Goal: Information Seeking & Learning: Check status

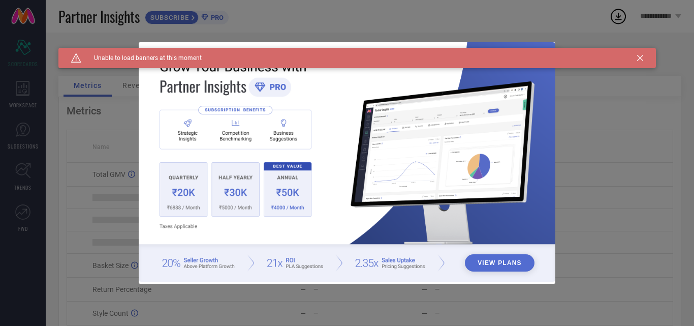
click at [642, 53] on div "Caution Created with Sketch. Unable to load banners at this moment" at bounding box center [357, 58] width 598 height 20
click at [641, 56] on icon at bounding box center [640, 58] width 6 height 6
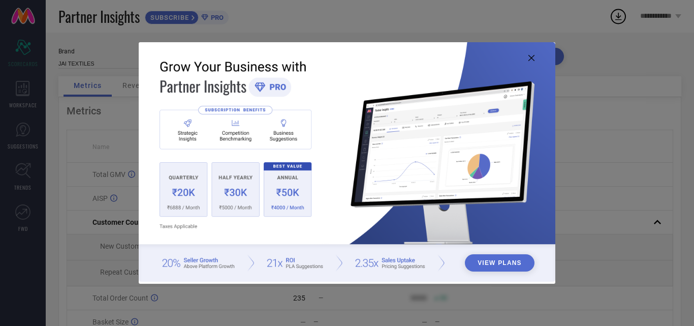
click at [528, 53] on img at bounding box center [347, 161] width 417 height 239
click at [533, 55] on icon at bounding box center [532, 58] width 6 height 6
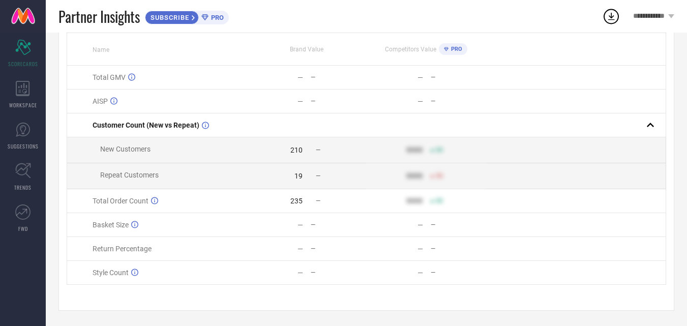
scroll to position [102, 0]
click at [22, 90] on icon at bounding box center [23, 88] width 14 height 15
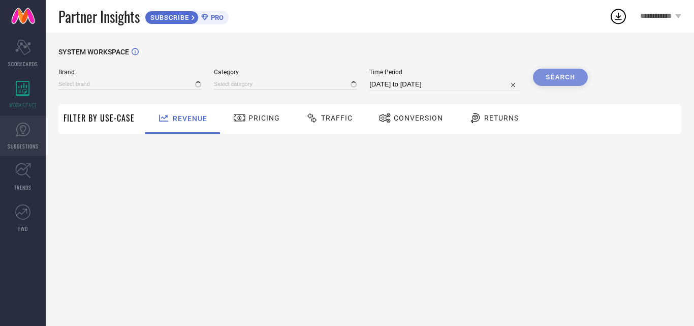
type input "JAI TEXTILES"
type input "All"
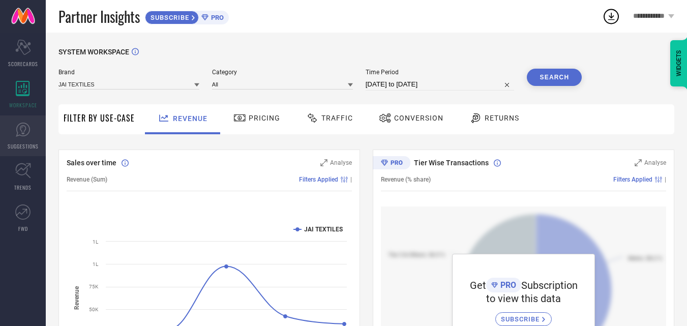
click at [17, 145] on span "SUGGESTIONS" at bounding box center [23, 146] width 31 height 8
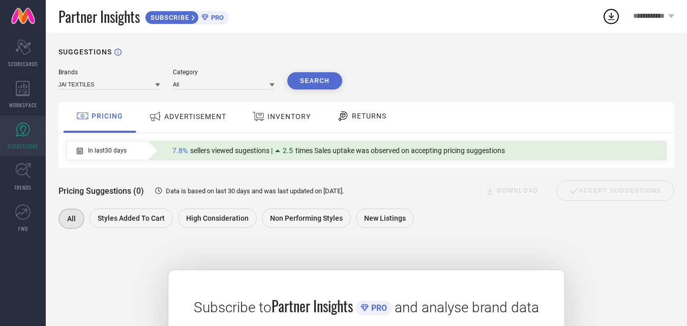
click at [365, 110] on div "RETURNS" at bounding box center [361, 115] width 55 height 17
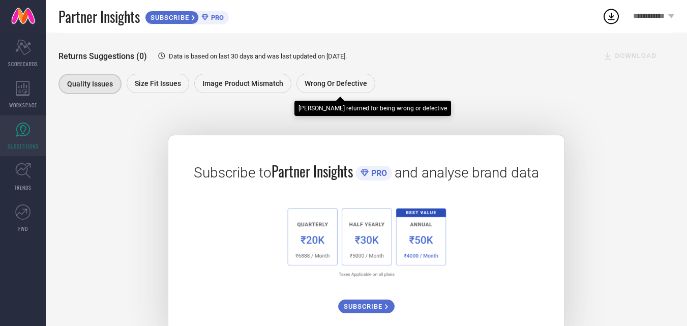
scroll to position [152, 0]
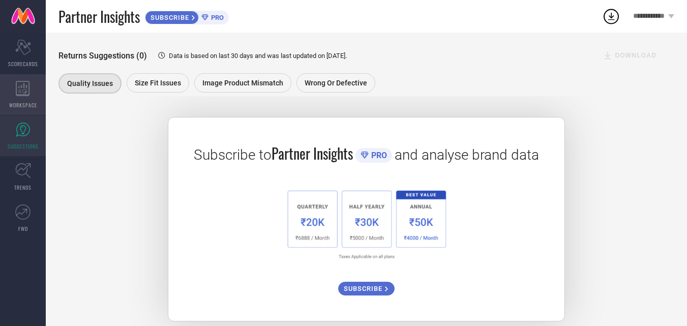
click at [20, 89] on icon at bounding box center [23, 88] width 14 height 15
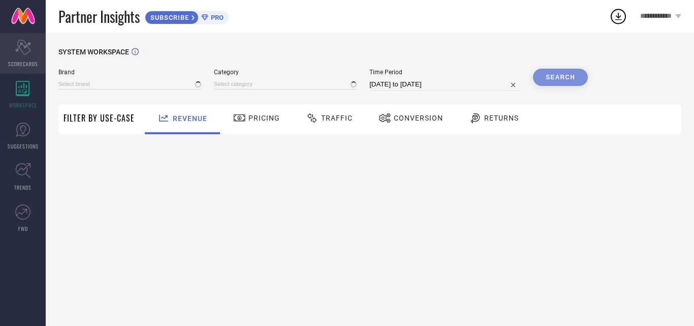
type input "JAI TEXTILES"
type input "All"
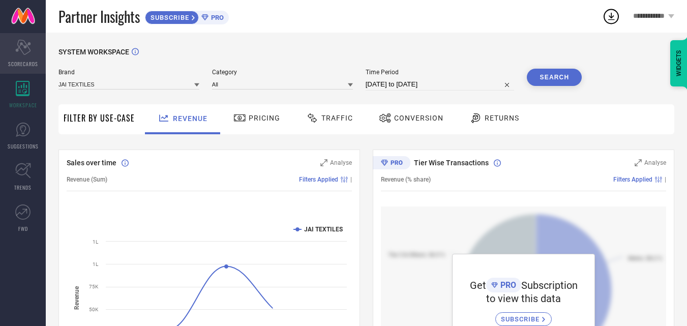
click at [26, 51] on icon "Scorecard" at bounding box center [23, 47] width 16 height 15
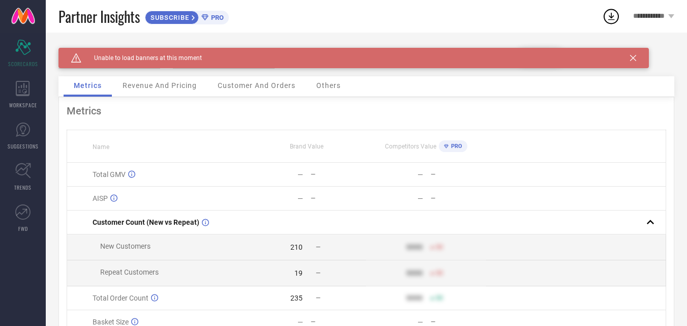
click at [217, 85] on div "Customer And Orders" at bounding box center [256, 86] width 98 height 20
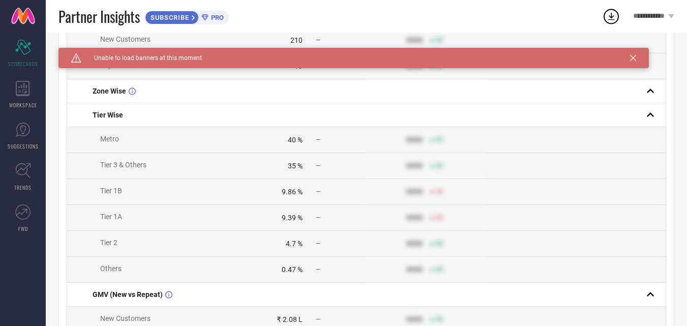
scroll to position [108, 0]
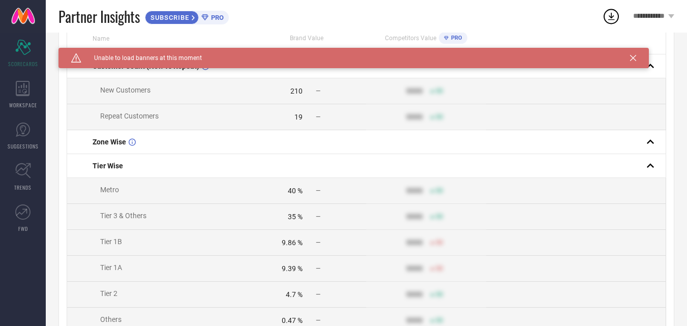
click at [632, 56] on icon at bounding box center [633, 58] width 6 height 6
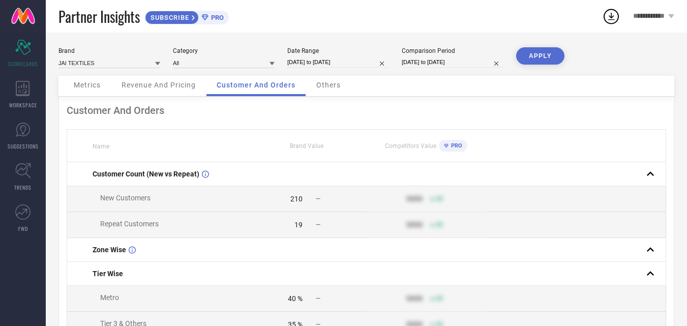
scroll to position [0, 0]
